Goal: Communication & Community: Answer question/provide support

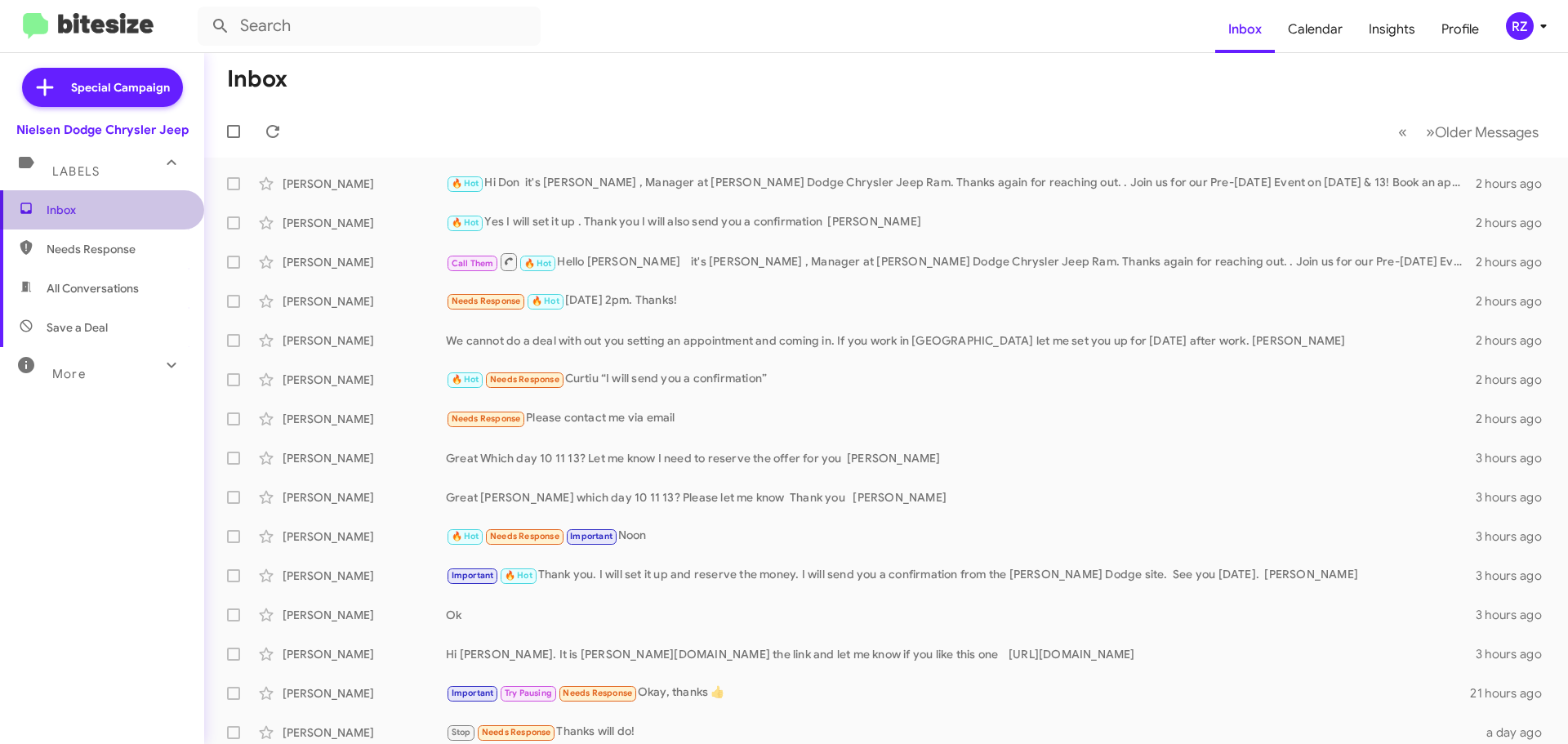
click at [132, 213] on span "Inbox" at bounding box center [116, 210] width 139 height 17
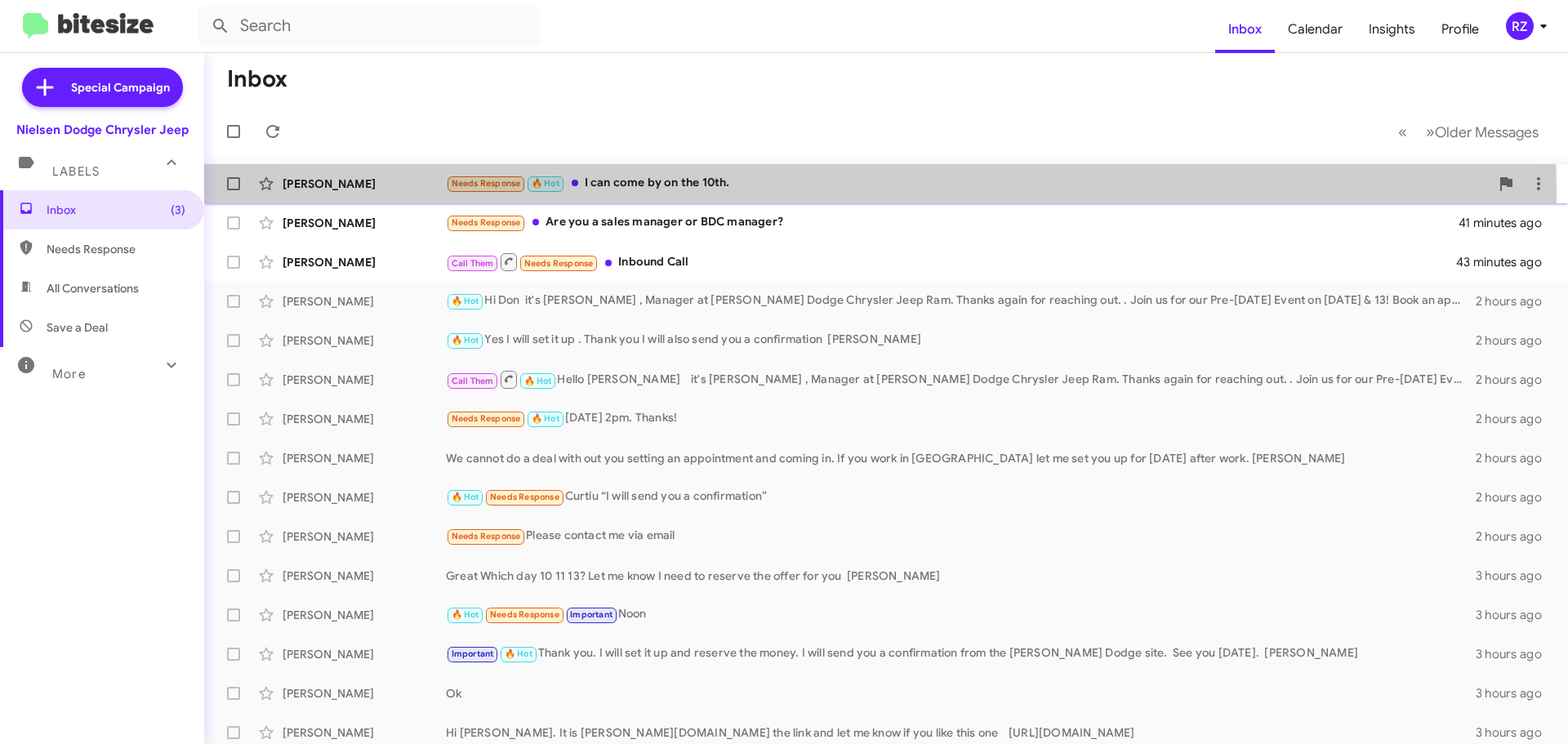
click at [817, 191] on div "Needs Response 🔥 Hot I can come by on the 10th." at bounding box center [968, 183] width 1044 height 18
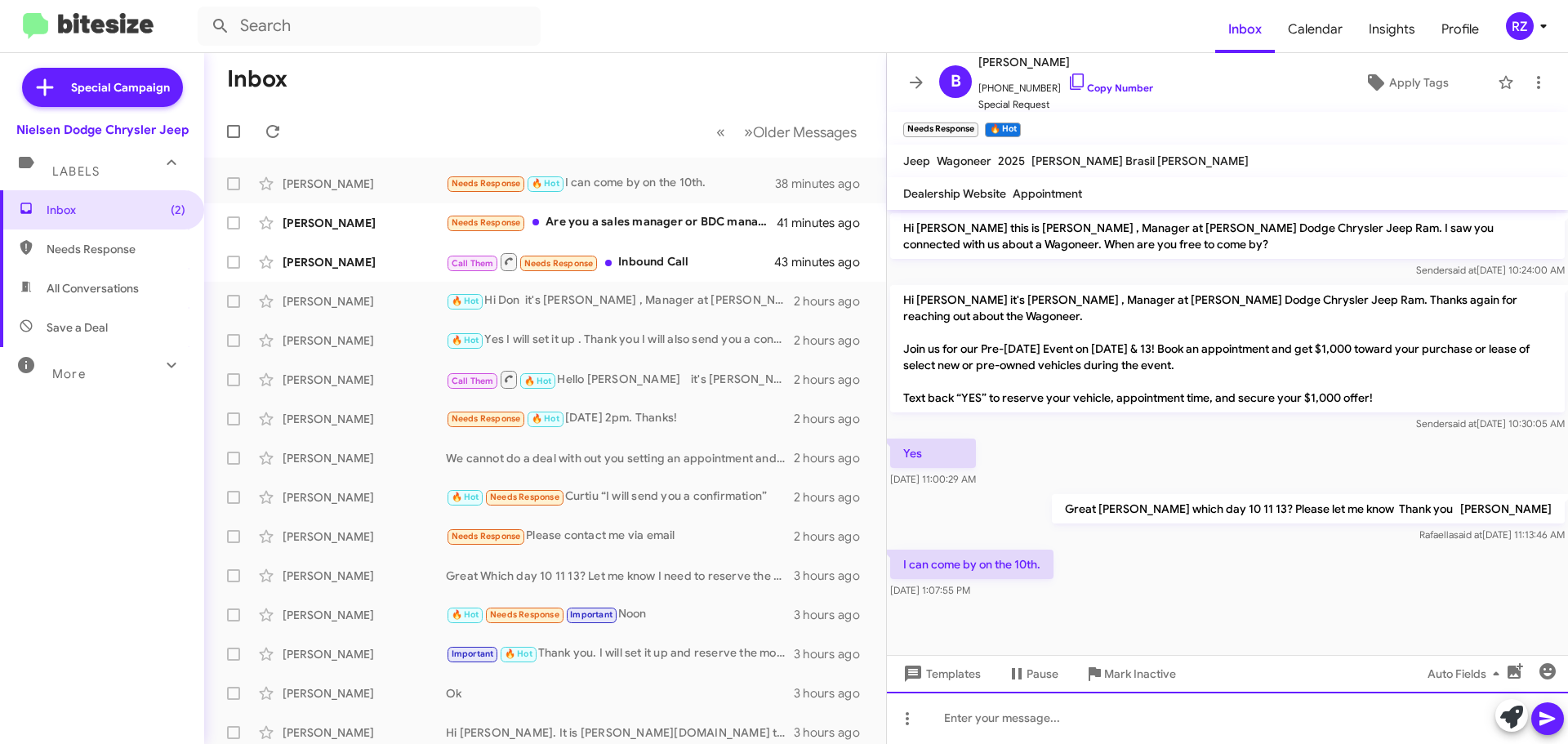
click at [986, 711] on div at bounding box center [1226, 717] width 681 height 52
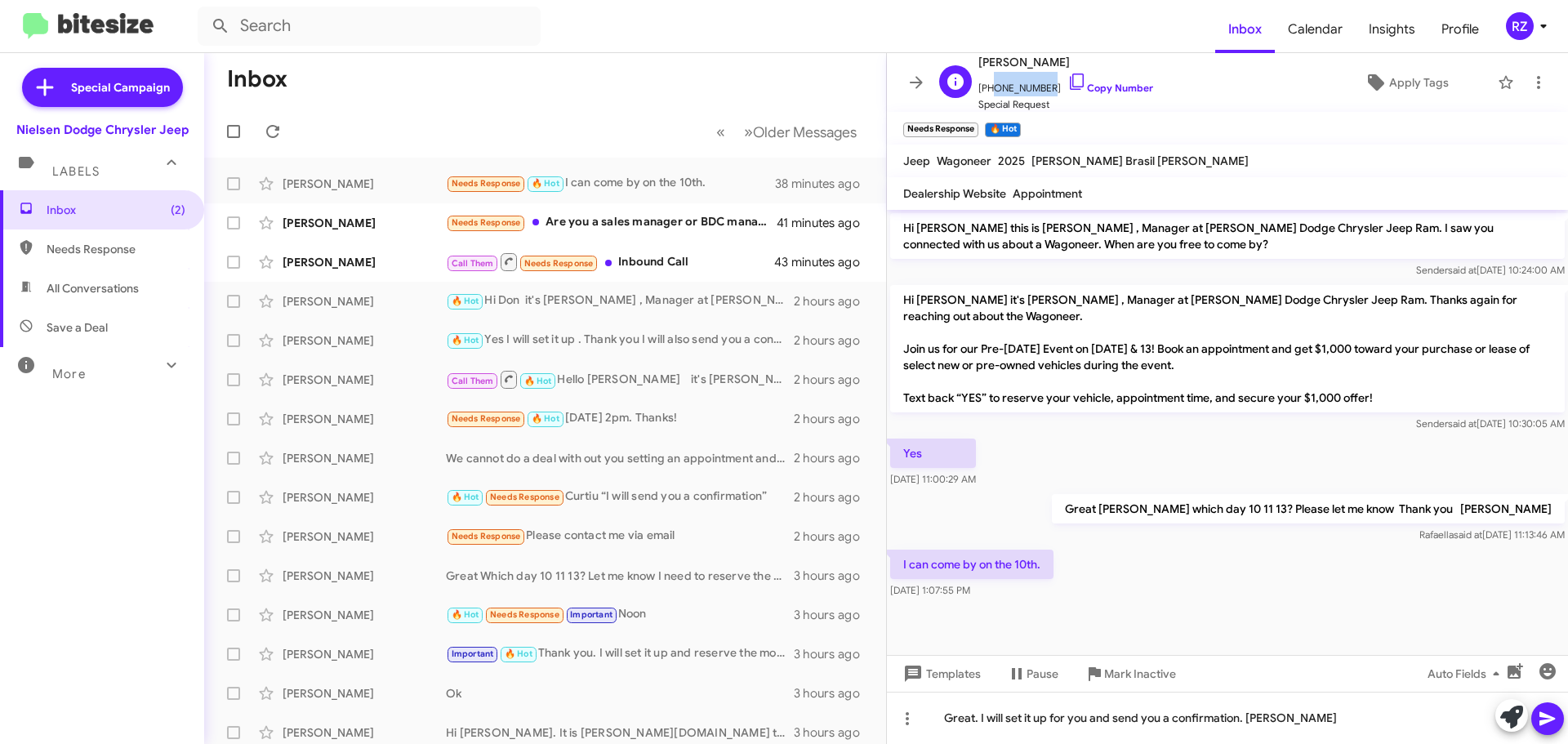
drag, startPoint x: 1038, startPoint y: 87, endPoint x: 987, endPoint y: 89, distance: 51.0
click at [987, 89] on span "+13474514437 Copy Number" at bounding box center [1066, 84] width 175 height 25
copy span "3474514437"
click at [1541, 722] on icon at bounding box center [1547, 719] width 16 height 14
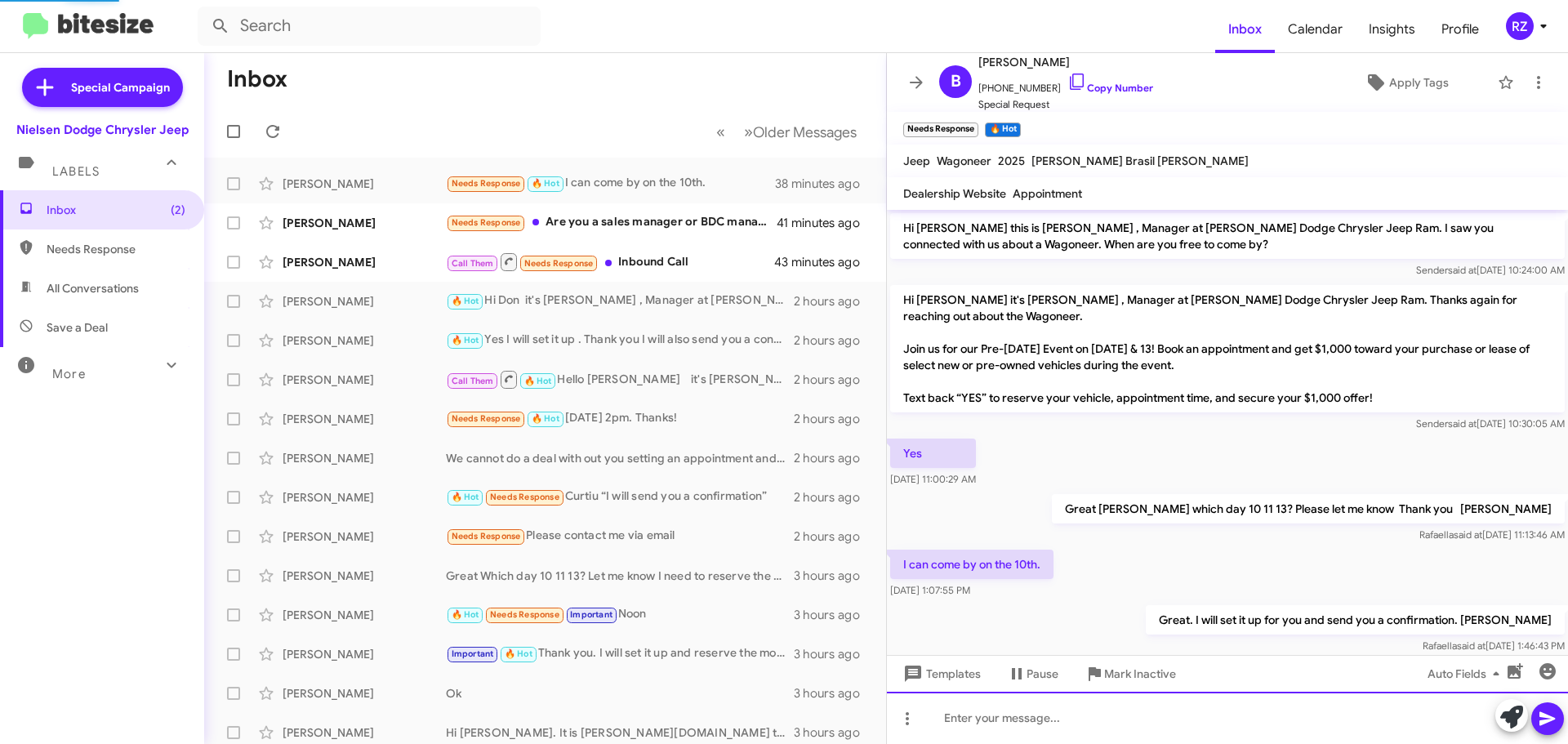
scroll to position [11, 0]
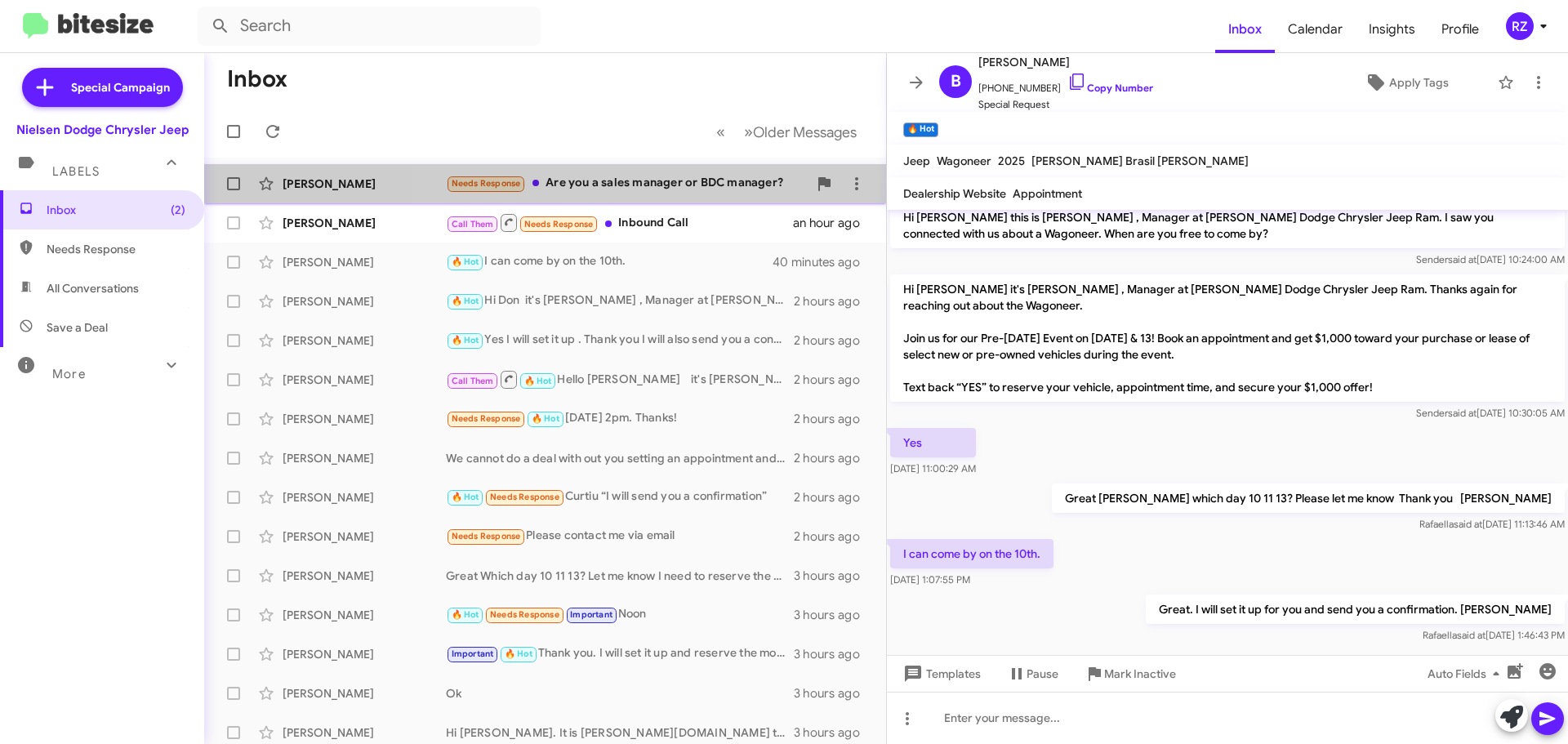
click at [733, 190] on div "Needs Response Are you a sales manager or BDC manager?" at bounding box center [627, 183] width 362 height 18
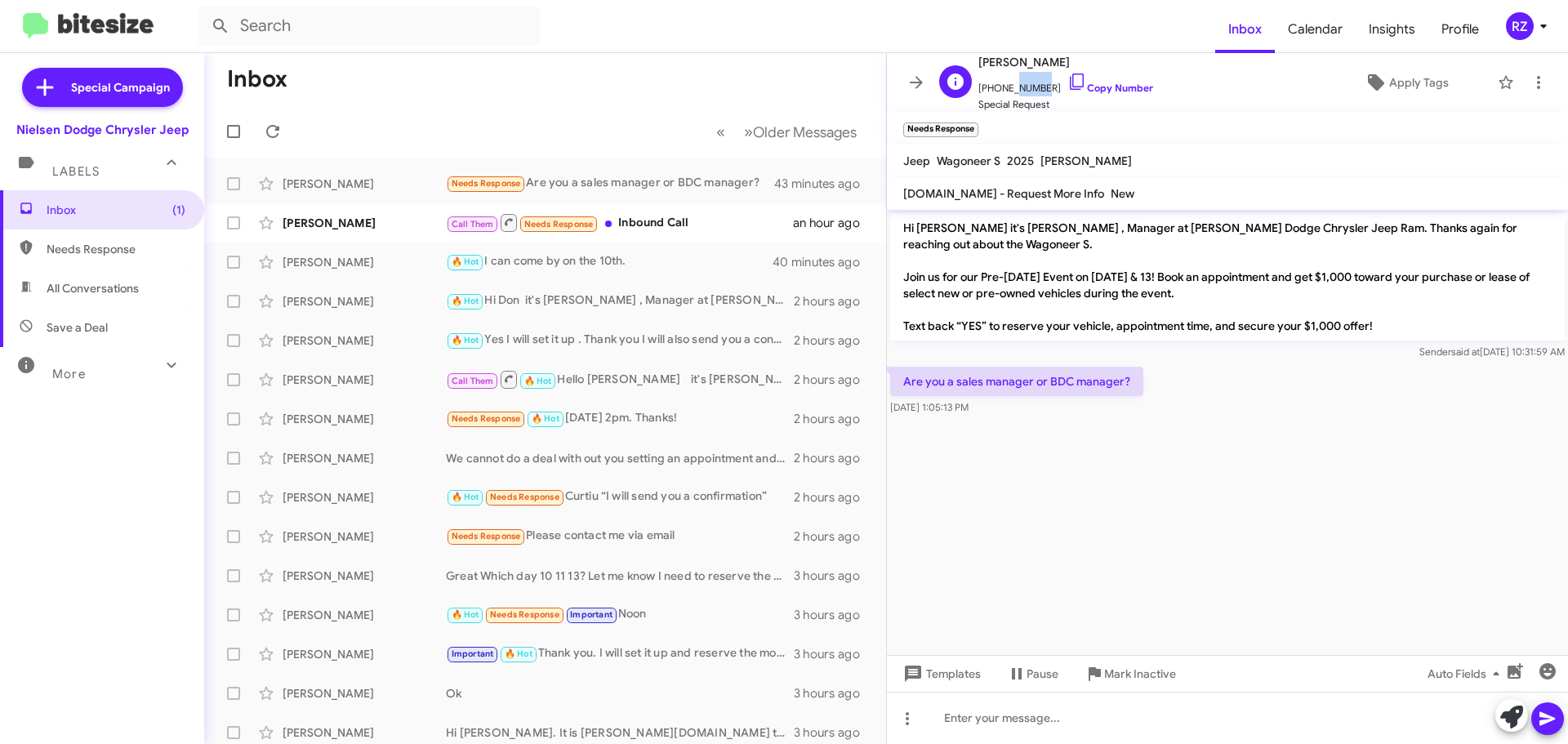
drag, startPoint x: 1036, startPoint y: 87, endPoint x: 1008, endPoint y: 85, distance: 28.1
click at [1008, 85] on span "+17186192307 Copy Number" at bounding box center [1066, 84] width 175 height 25
click at [1045, 111] on span "Special Request" at bounding box center [1066, 105] width 175 height 17
drag, startPoint x: 1037, startPoint y: 83, endPoint x: 987, endPoint y: 86, distance: 50.1
click at [987, 86] on span "+17186192307 Copy Number" at bounding box center [1066, 84] width 175 height 25
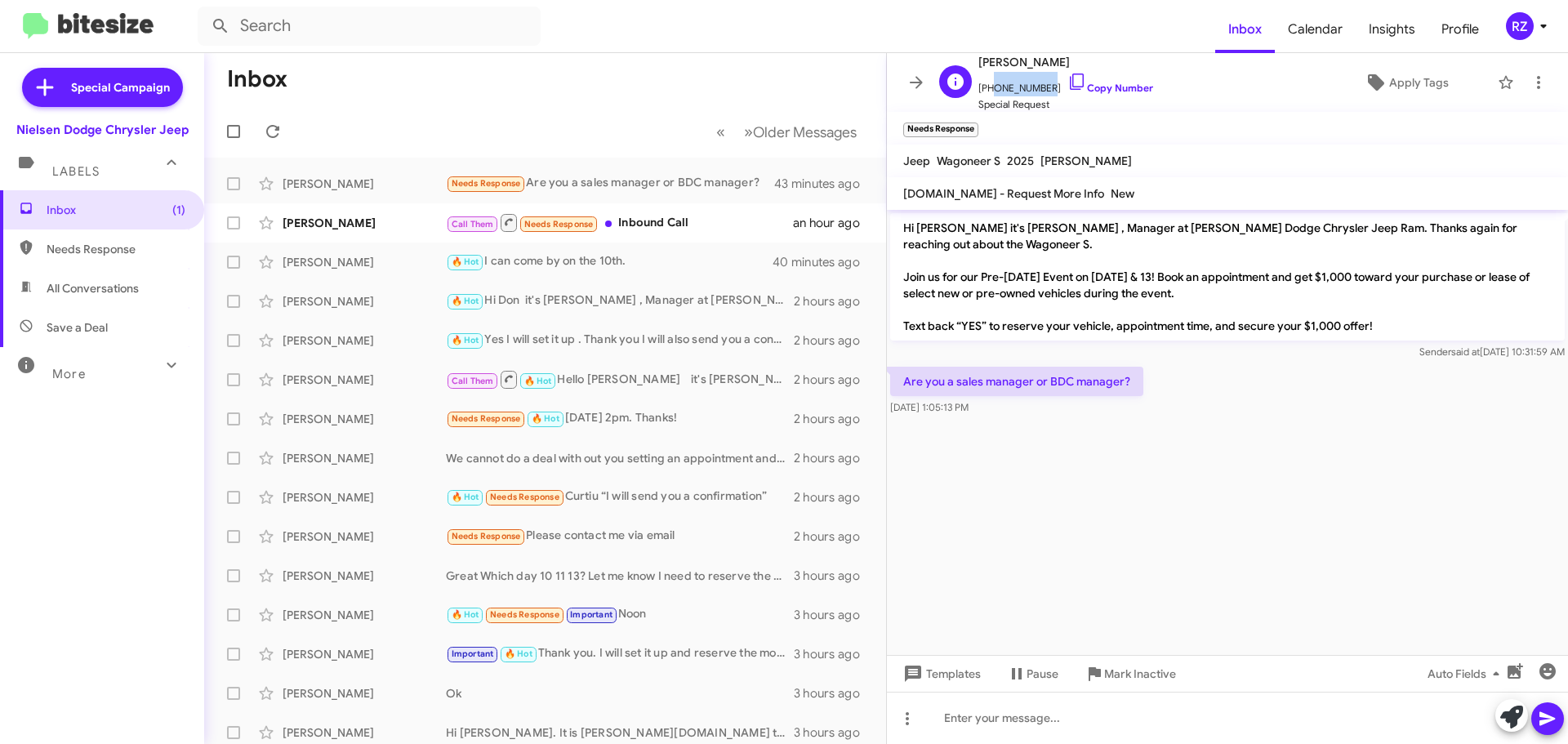
copy span "7186192307"
click at [906, 20] on form at bounding box center [706, 25] width 1017 height 40
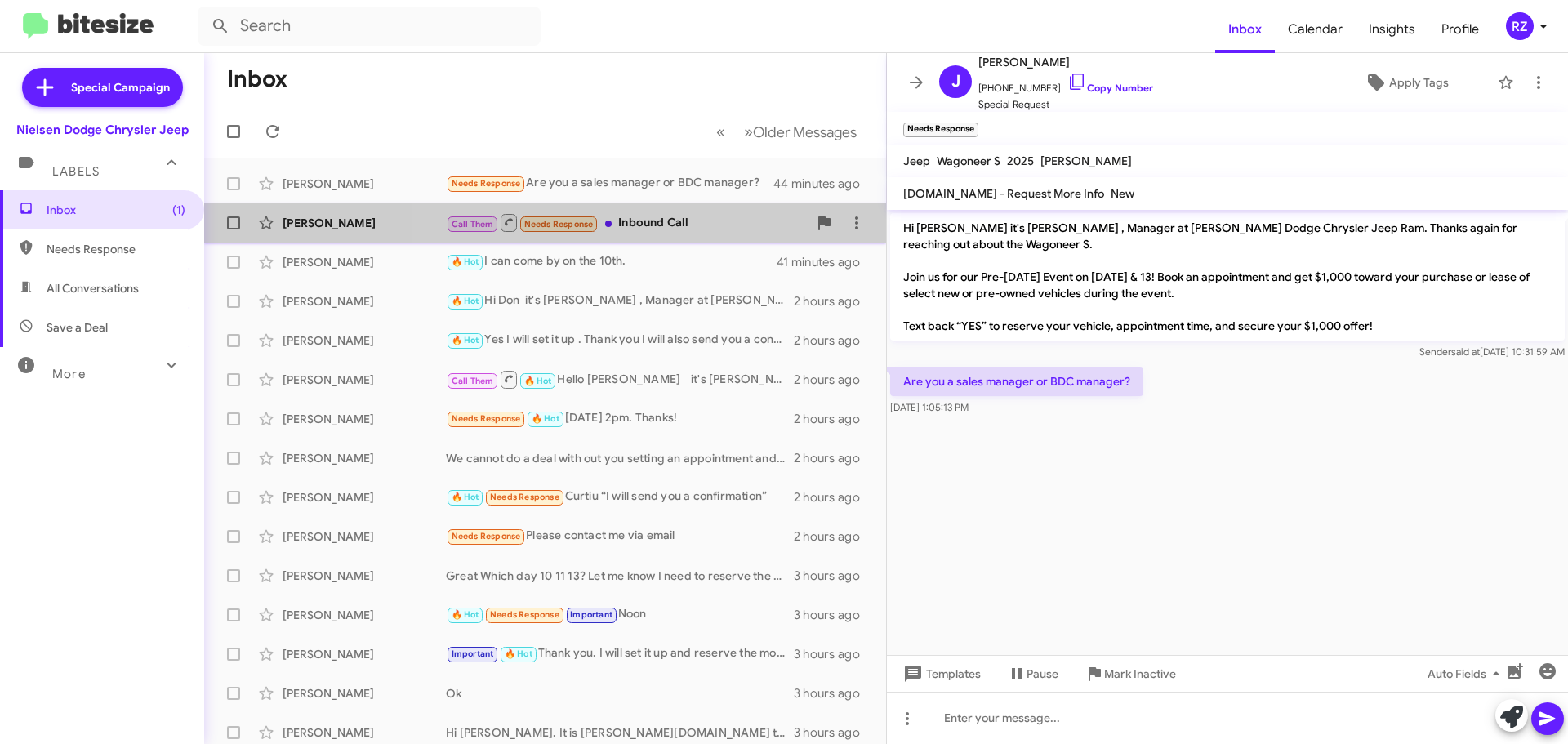
click at [746, 215] on div "Call Them Needs Response Inbound Call" at bounding box center [627, 222] width 362 height 20
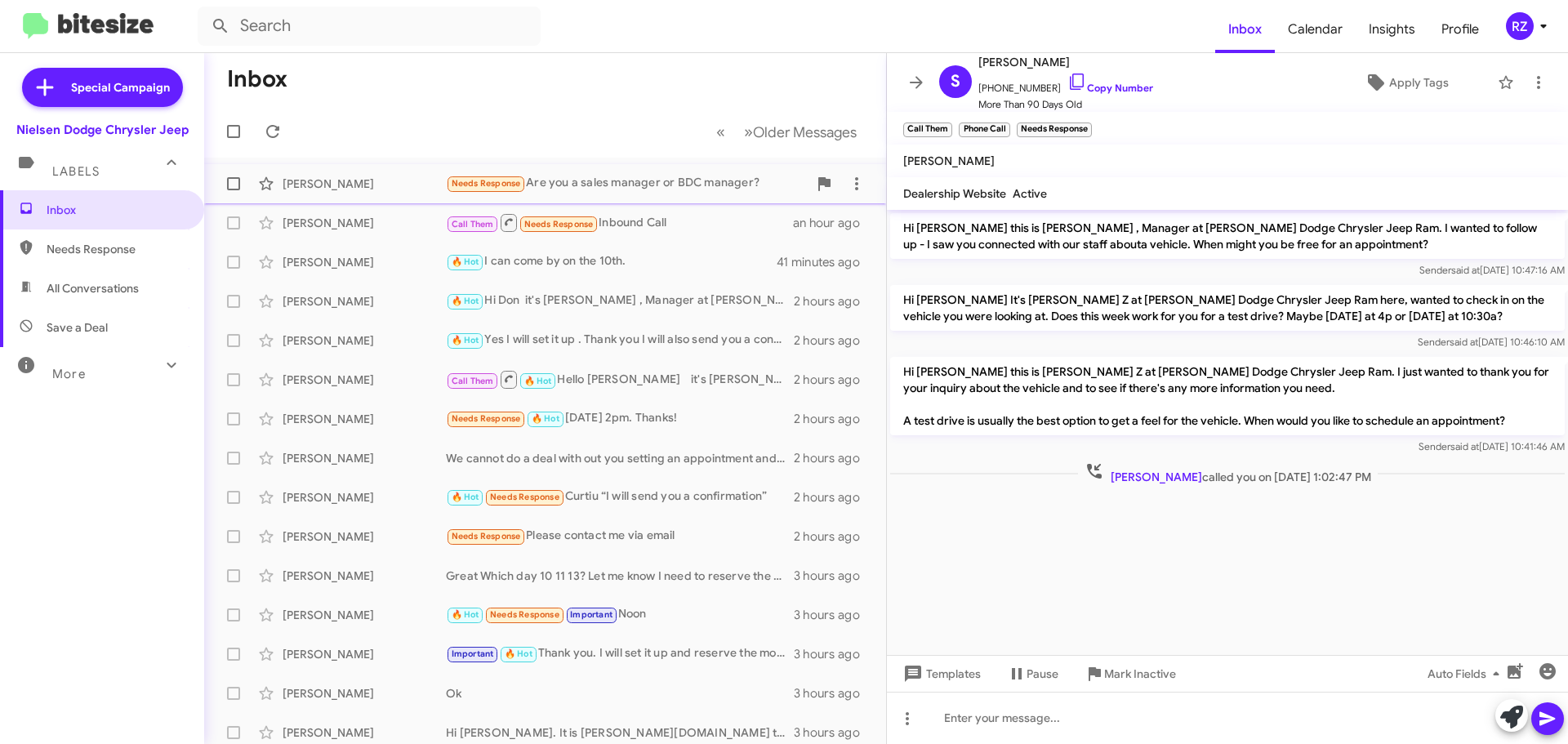
click at [725, 184] on div "Needs Response Are you a sales manager or BDC manager?" at bounding box center [627, 183] width 362 height 18
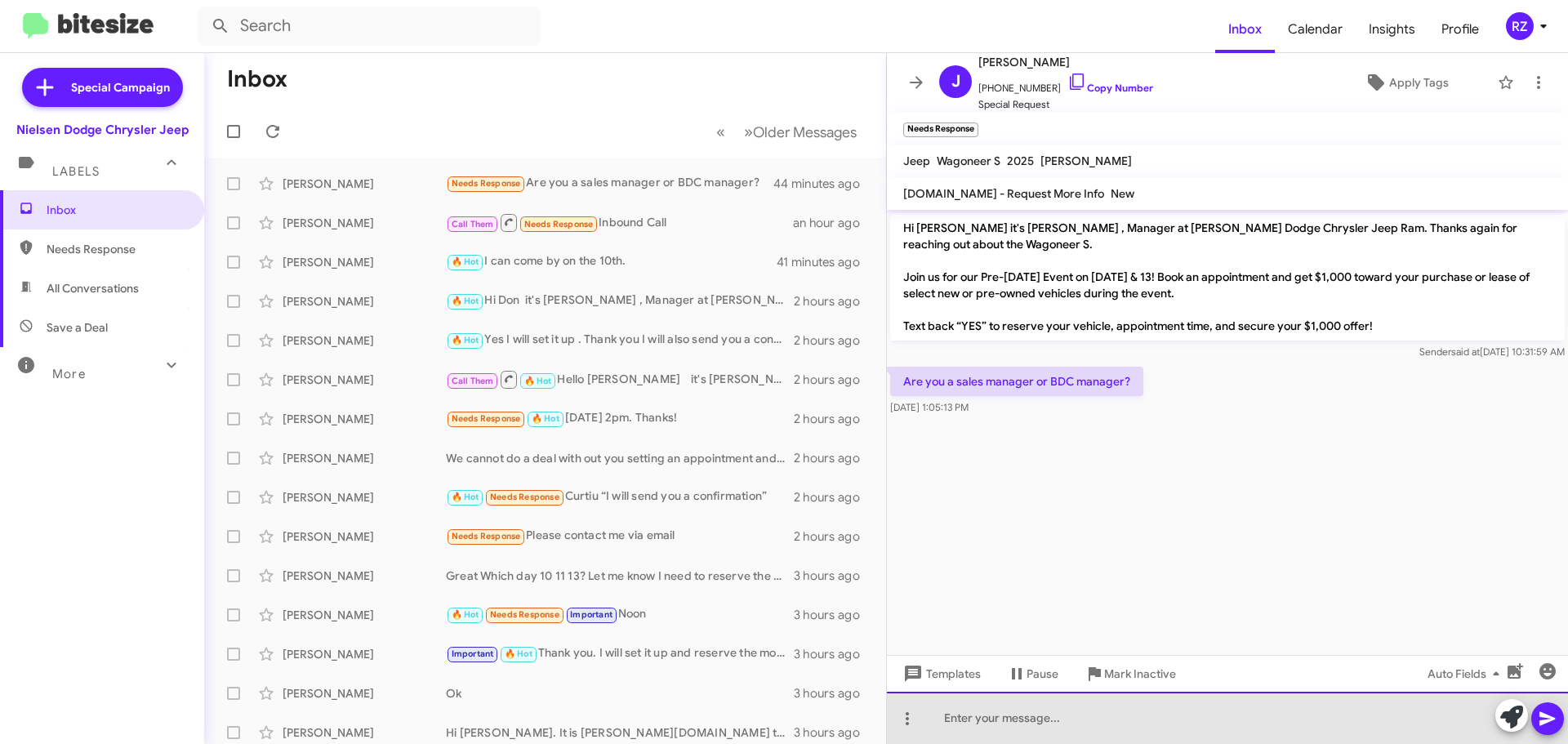
click at [963, 715] on div at bounding box center [1226, 717] width 681 height 52
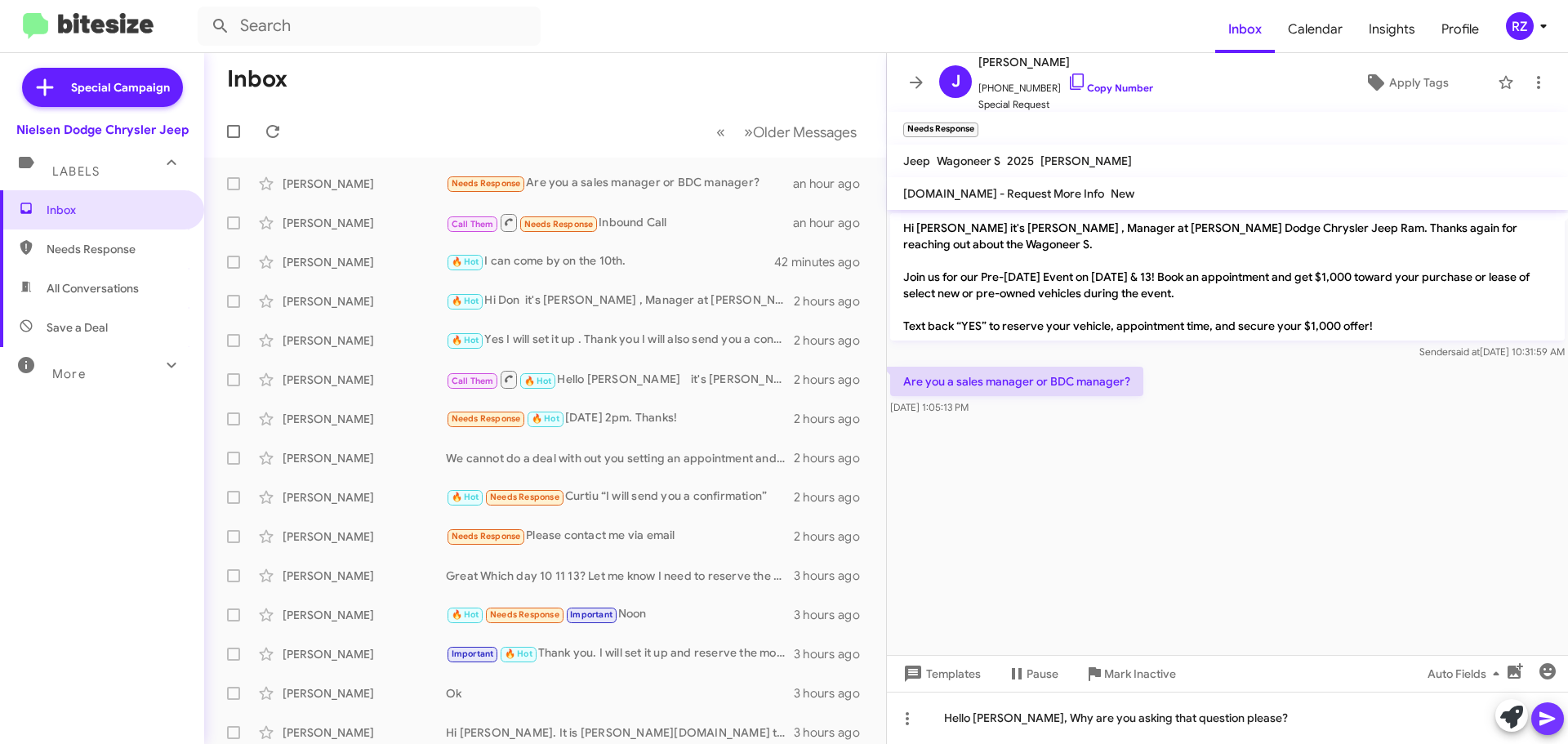
click at [1543, 719] on icon at bounding box center [1547, 719] width 19 height 19
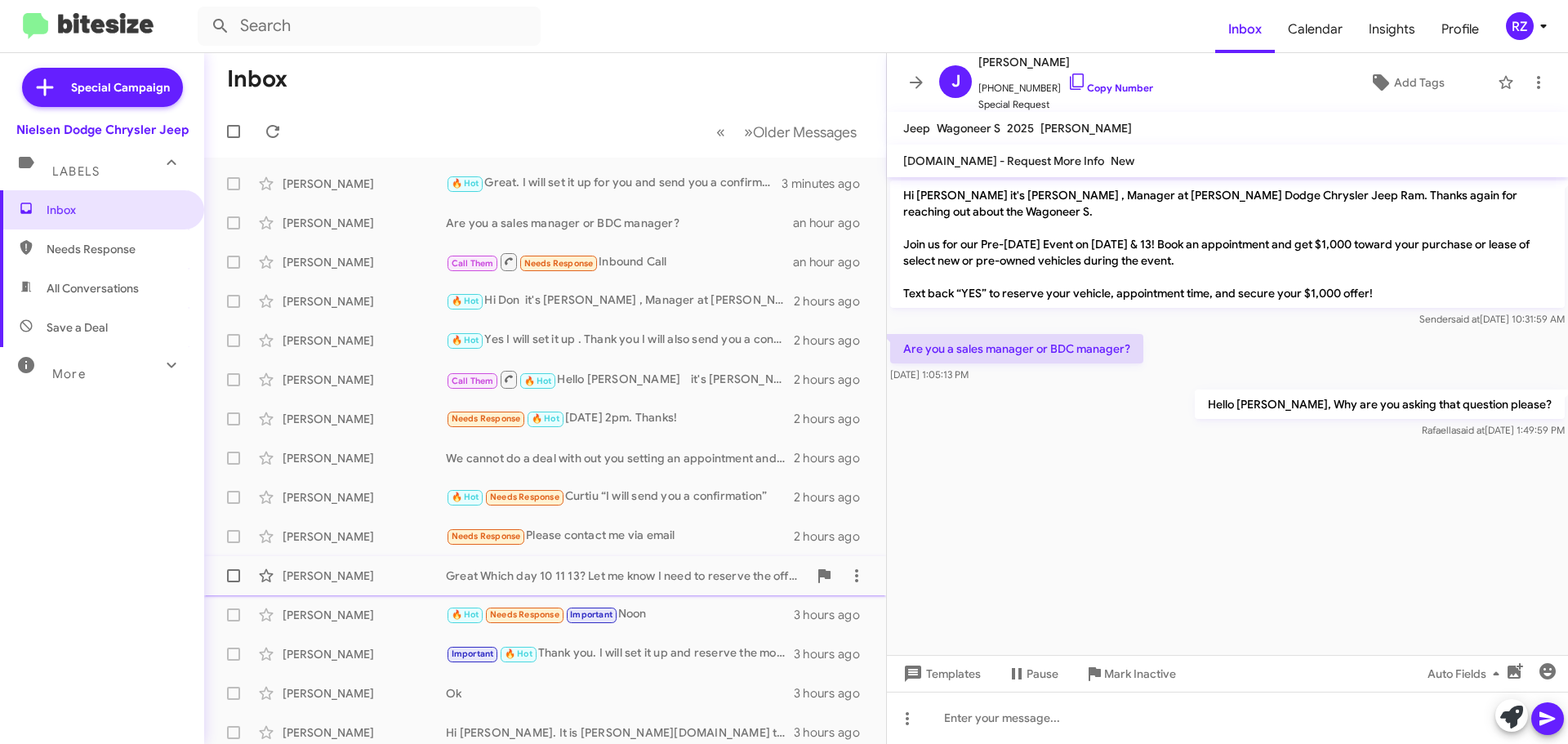
click at [427, 581] on div "[PERSON_NAME]" at bounding box center [365, 575] width 163 height 17
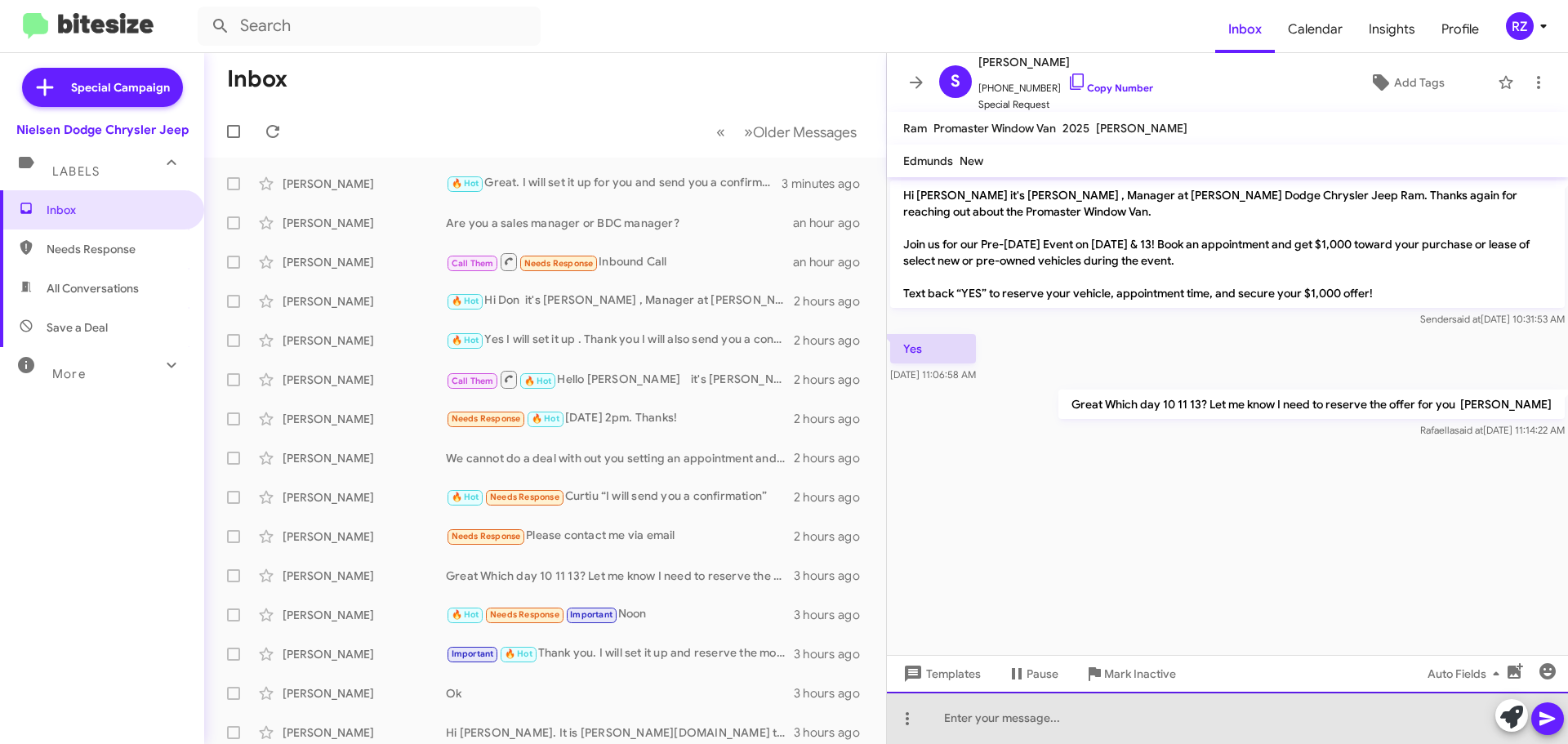
click at [1022, 713] on div at bounding box center [1226, 717] width 681 height 52
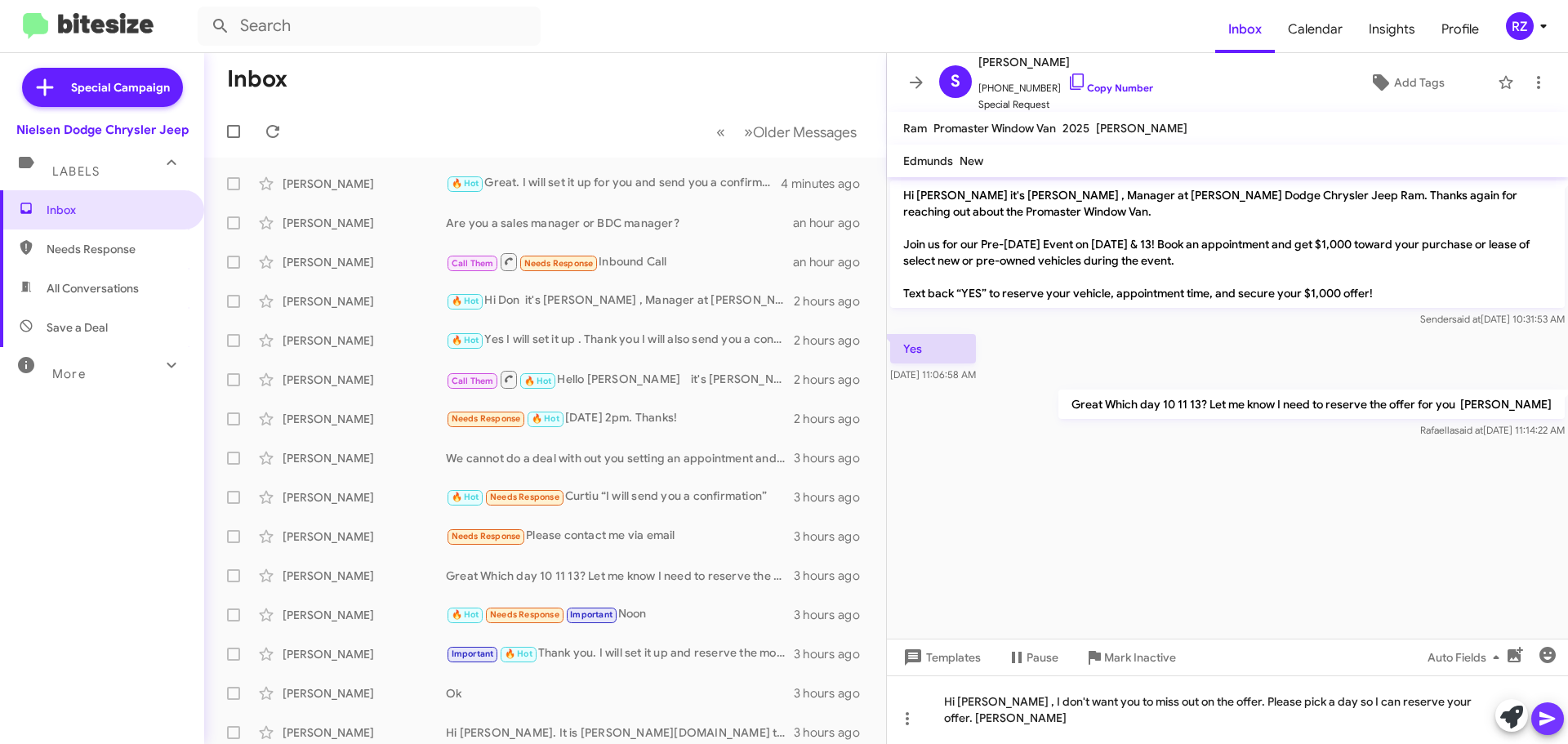
click at [1538, 712] on icon at bounding box center [1547, 719] width 19 height 19
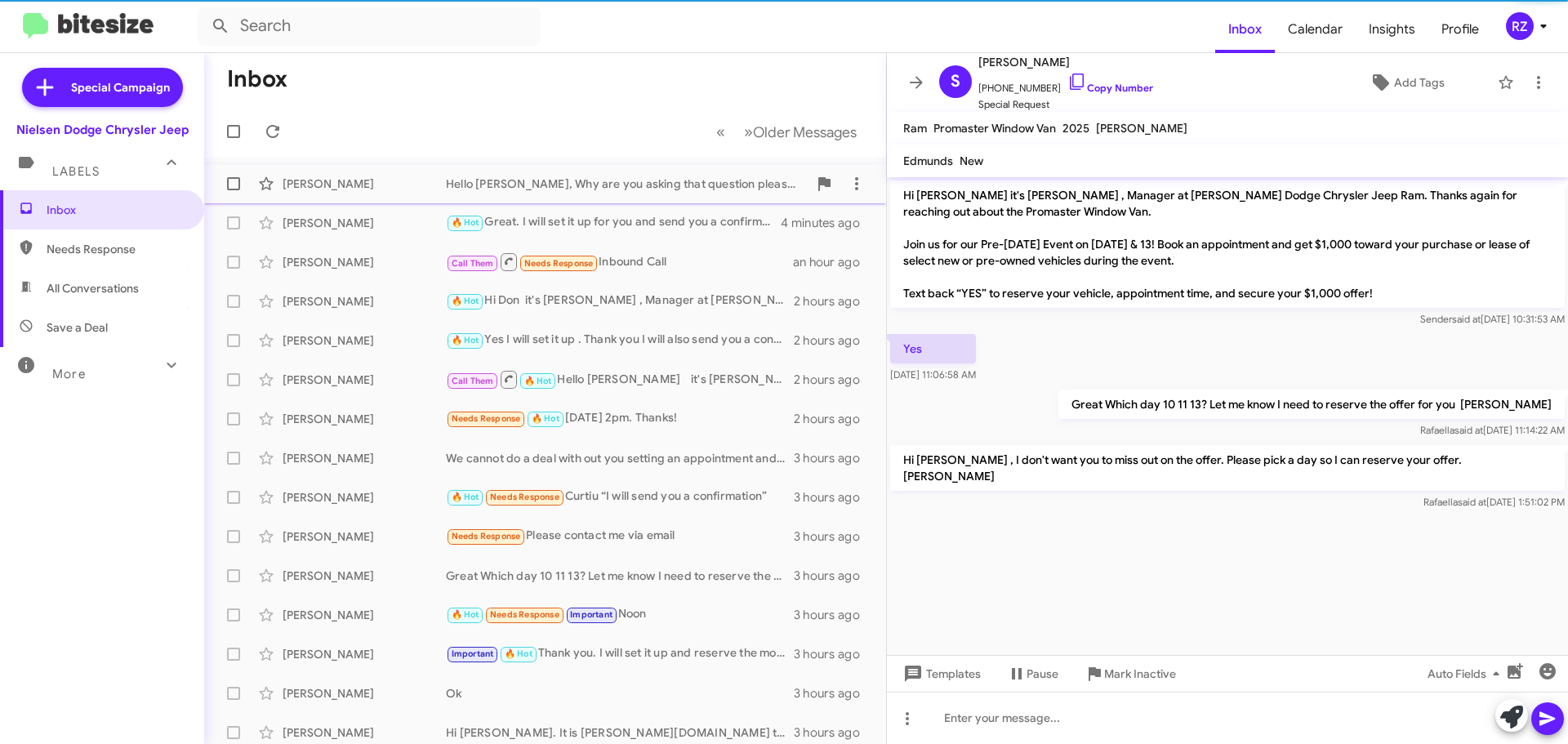
click at [748, 183] on div "Hello [PERSON_NAME], Why are you asking that question please?" at bounding box center [627, 184] width 362 height 17
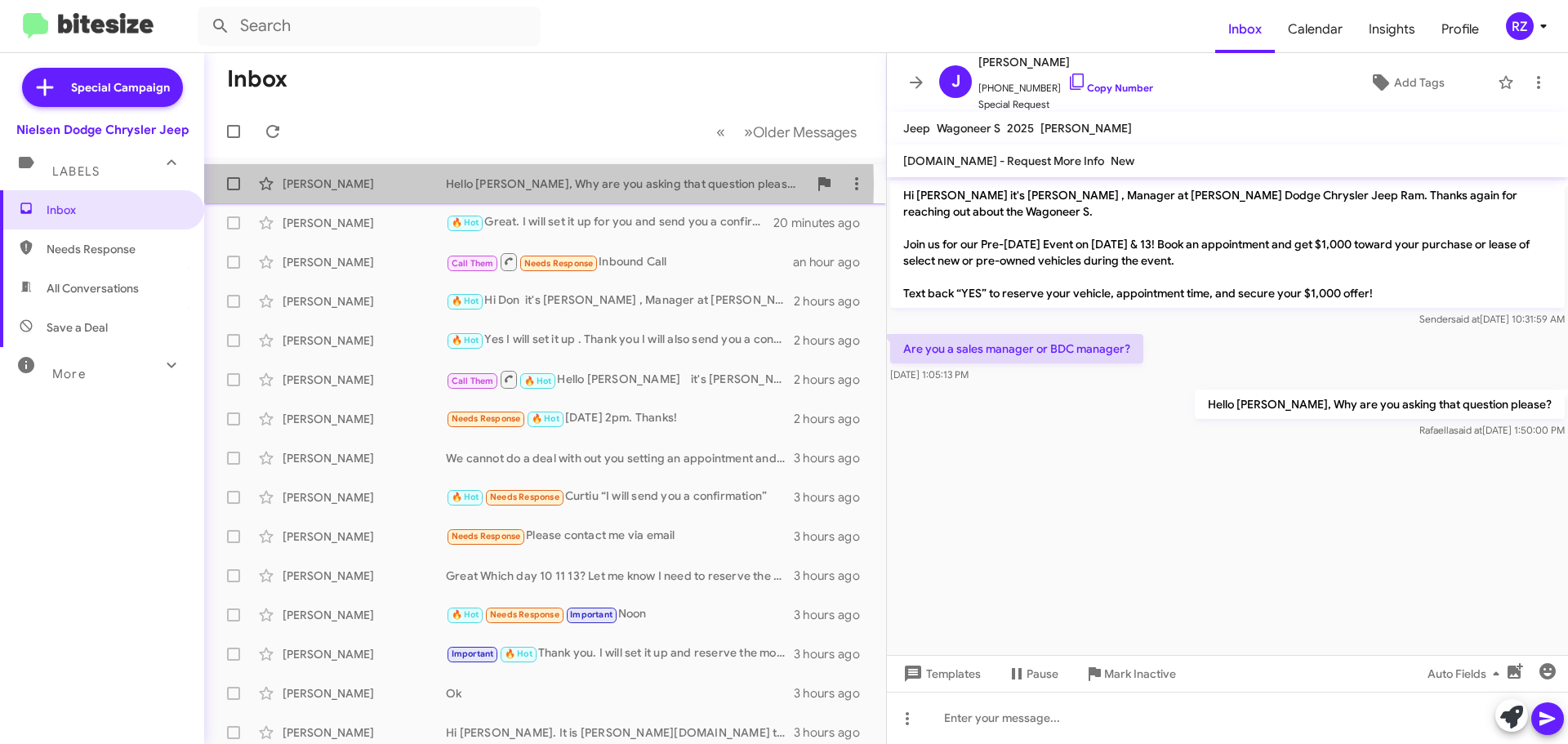
click at [343, 184] on div "[PERSON_NAME]" at bounding box center [365, 184] width 163 height 17
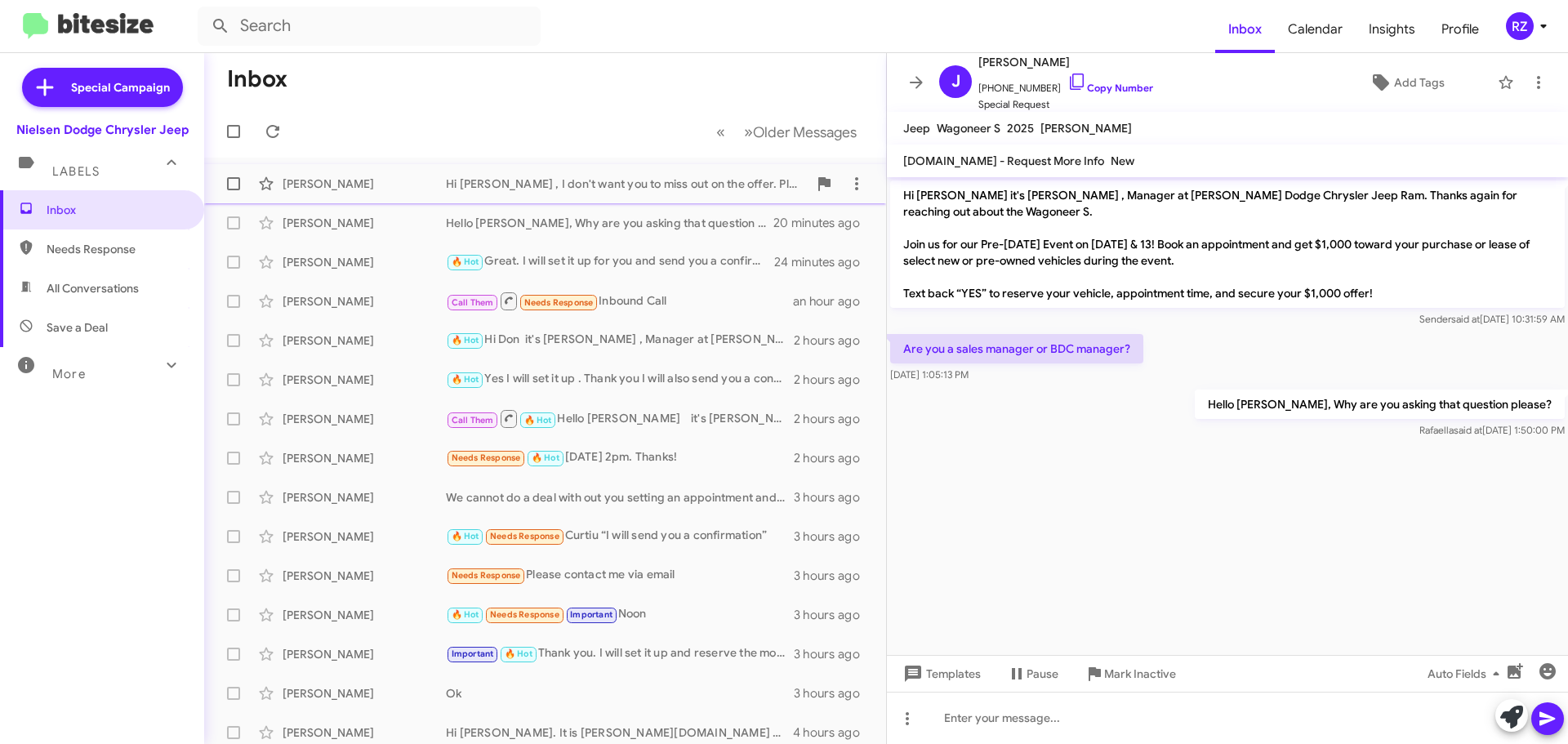
click at [503, 179] on div "Hi [PERSON_NAME] , I don't want you to miss out on the offer. Please pick a day…" at bounding box center [627, 184] width 362 height 17
